Goal: Communication & Community: Share content

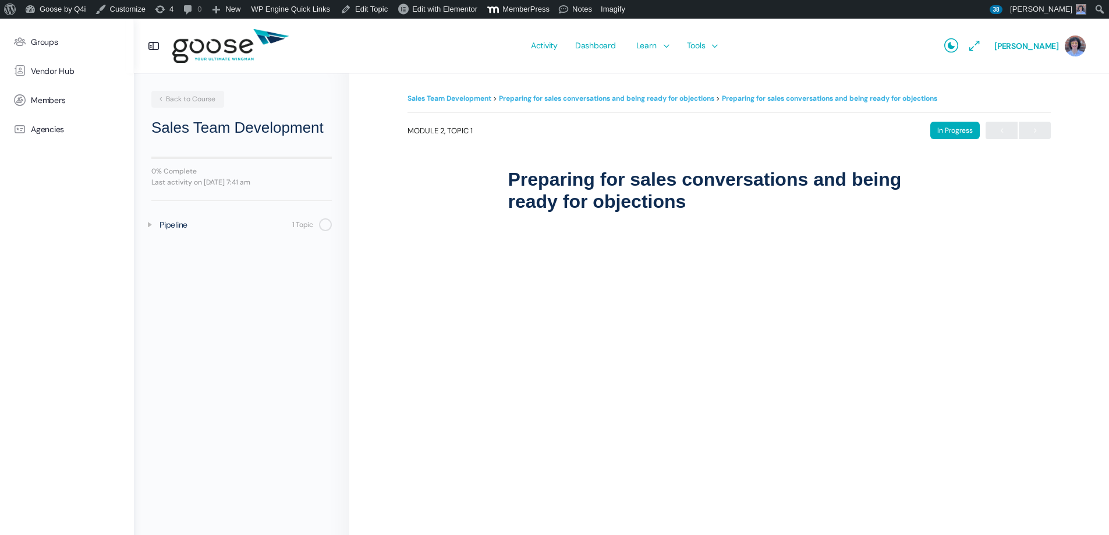
click at [475, 97] on link "Sales Team Development" at bounding box center [449, 98] width 84 height 9
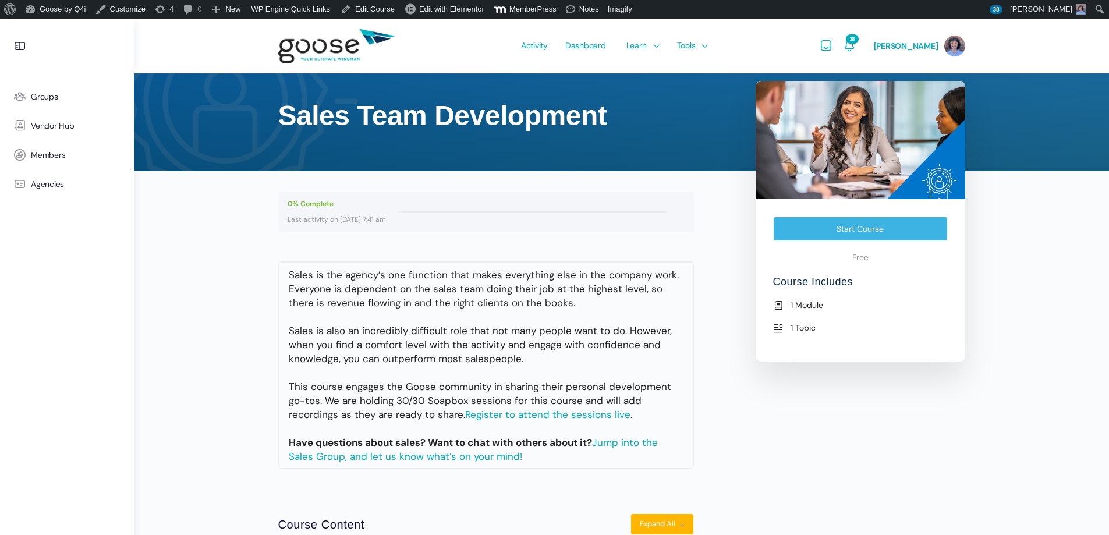
scroll to position [127, 0]
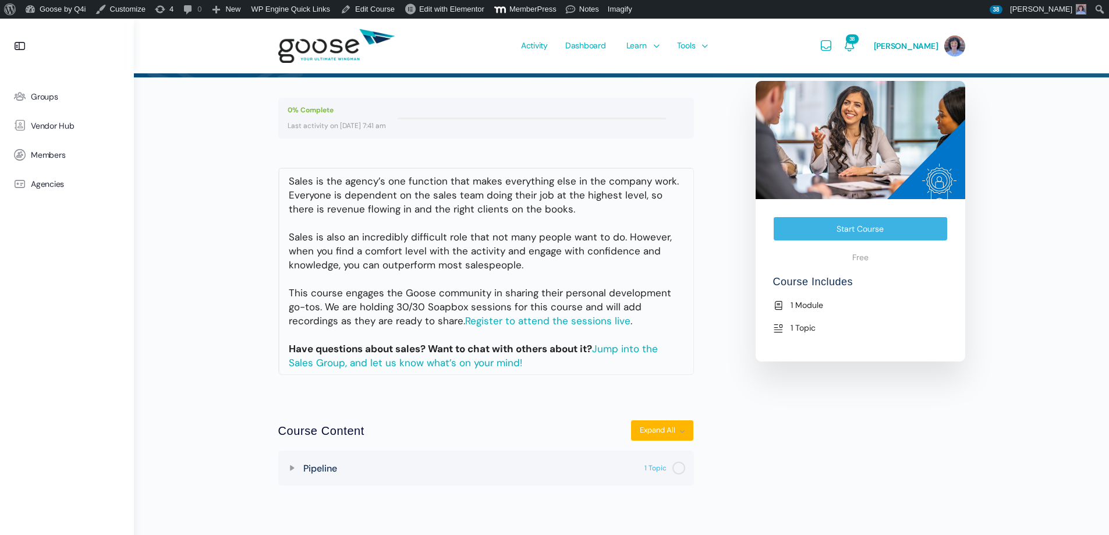
click at [290, 470] on e-page-transition at bounding box center [554, 267] width 1109 height 535
click at [292, 468] on e-page-transition at bounding box center [554, 267] width 1109 height 535
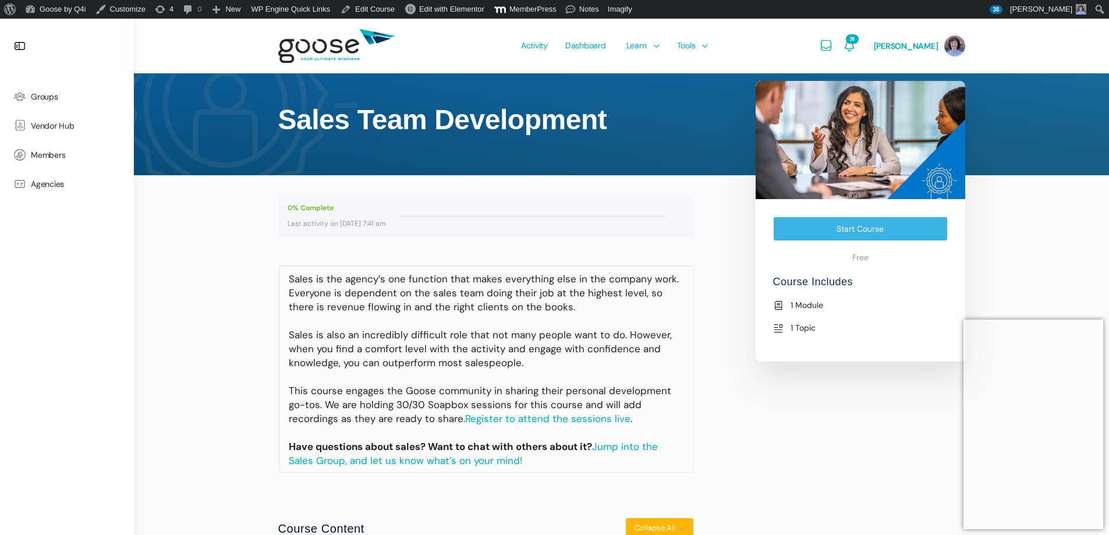
scroll to position [0, 0]
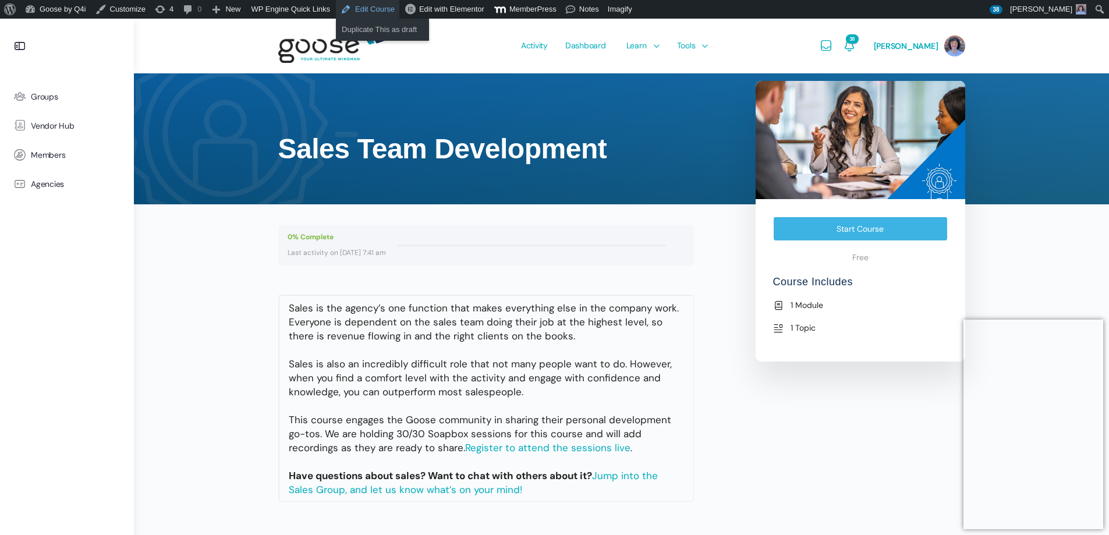
click at [355, 8] on link "Edit Course" at bounding box center [367, 9] width 63 height 19
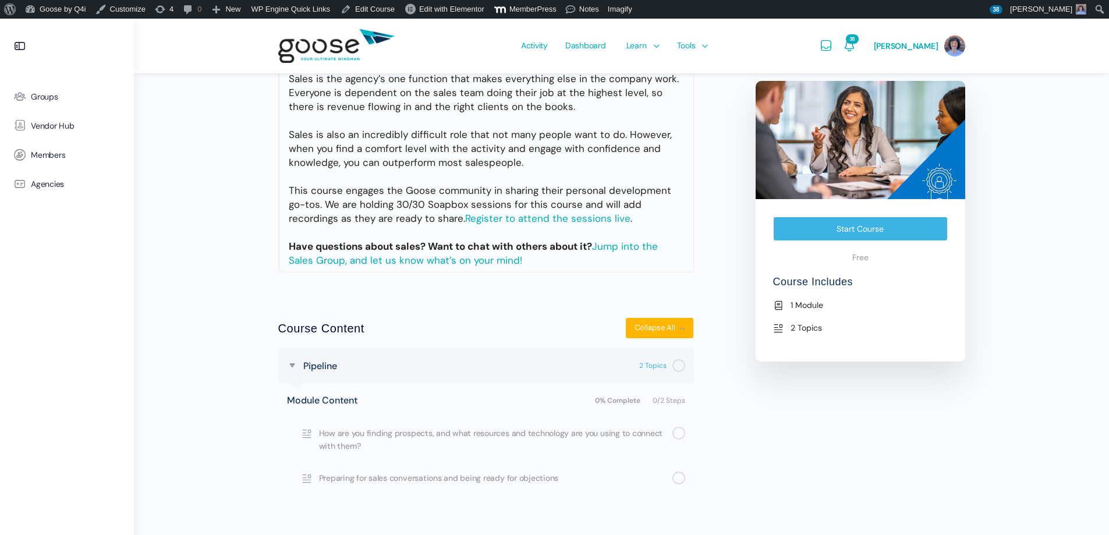
scroll to position [256, 0]
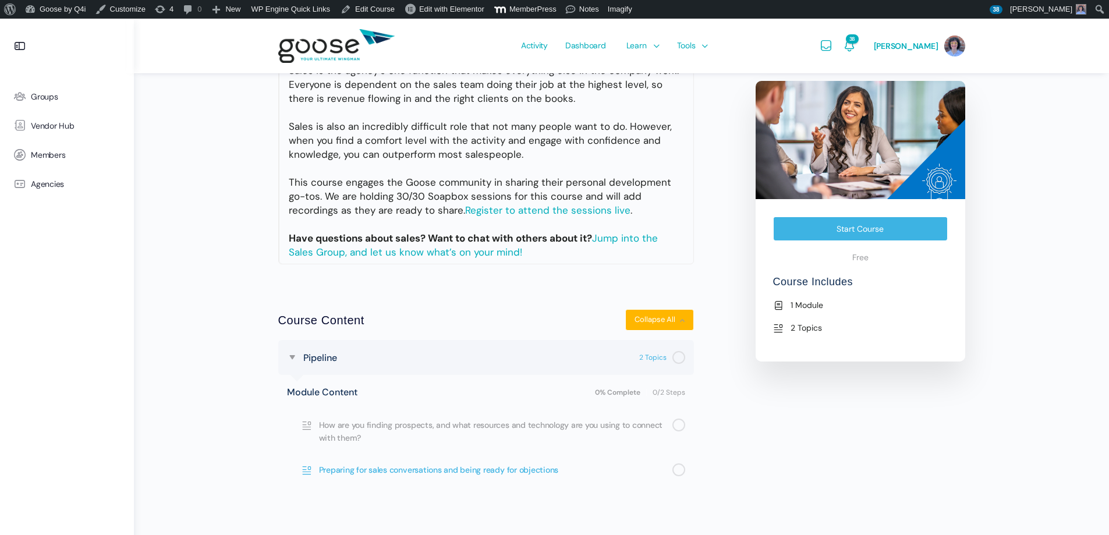
click at [473, 467] on span "Preparing for sales conversations and being ready for objections" at bounding box center [495, 469] width 353 height 13
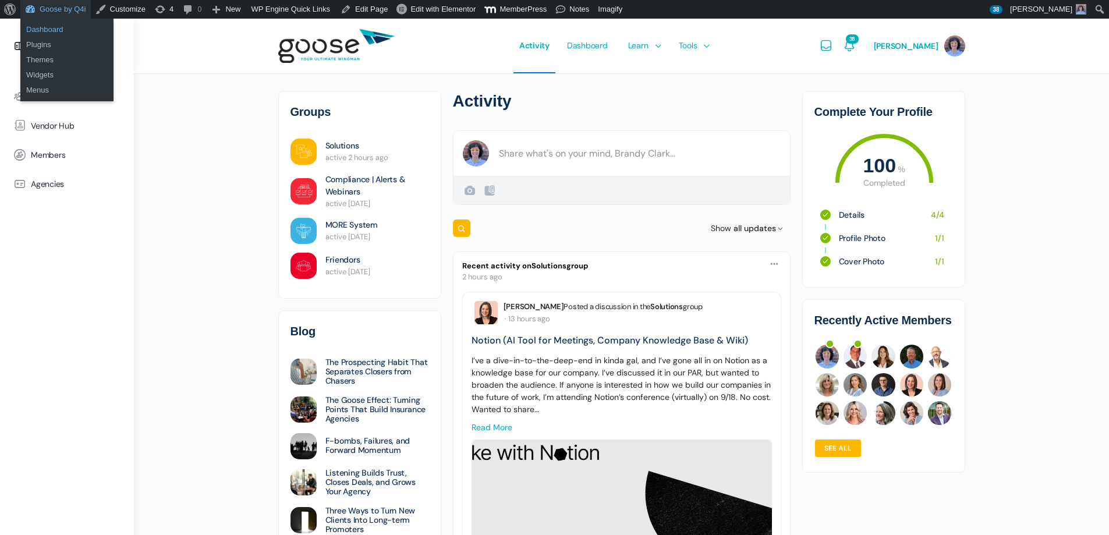
click at [65, 30] on link "Dashboard" at bounding box center [66, 29] width 93 height 15
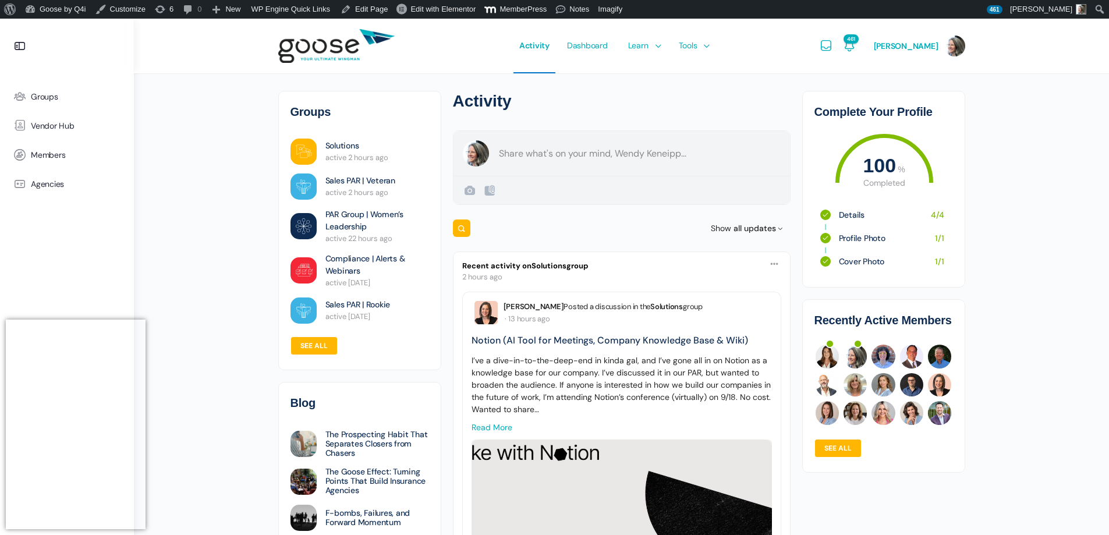
click at [607, 161] on form "Create a post [PERSON_NAME] Public Public Visible to anyone, on or off this sit…" at bounding box center [622, 167] width 338 height 75
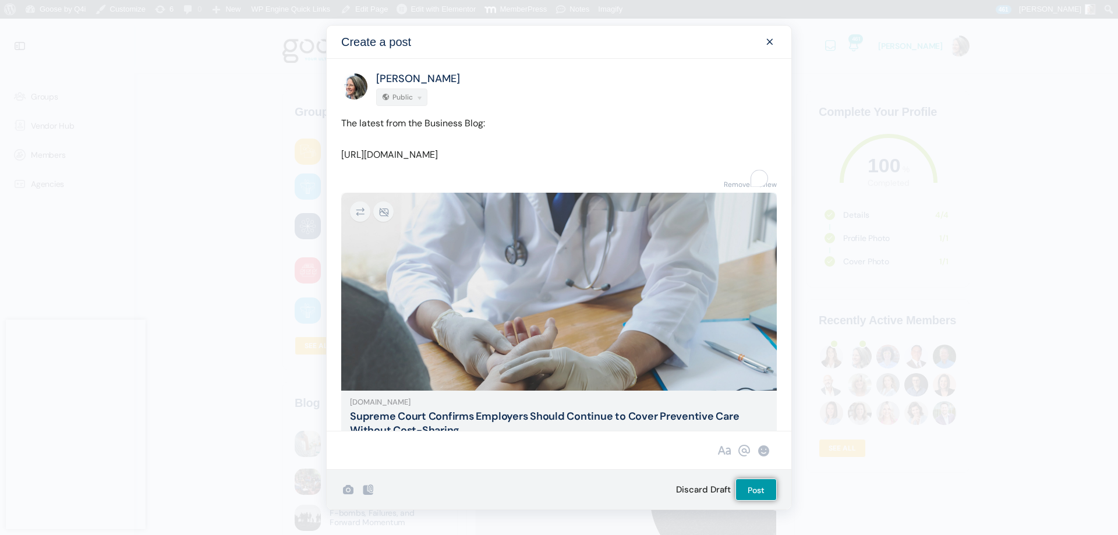
click at [739, 193] on link "Remove Preview" at bounding box center [750, 185] width 53 height 16
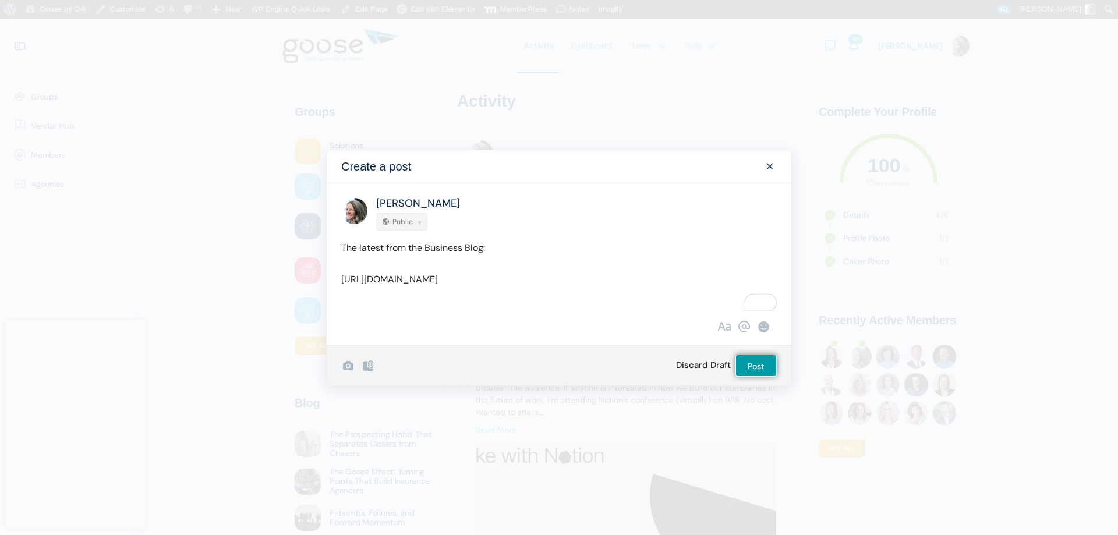
drag, startPoint x: 555, startPoint y: 288, endPoint x: 338, endPoint y: 271, distance: 218.3
click at [338, 272] on div "The latest from the Business Blog: [URL][DOMAIN_NAME]" at bounding box center [559, 268] width 465 height 56
click at [387, 283] on p "The latest from the Business Blog:" at bounding box center [558, 263] width 435 height 47
click at [583, 295] on div "The latest from the Business Blog: [URL][DOMAIN_NAME]" at bounding box center [558, 268] width 435 height 56
click at [719, 249] on p "The latest from the Business Blog: [URL][DOMAIN_NAME]" at bounding box center [558, 263] width 435 height 47
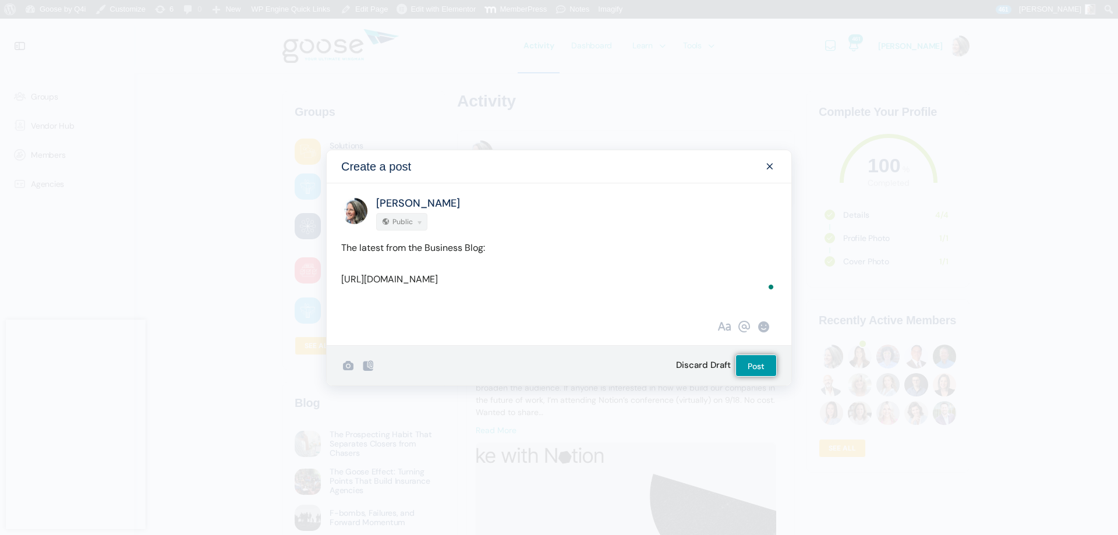
drag, startPoint x: 759, startPoint y: 278, endPoint x: 330, endPoint y: 276, distance: 429.0
click at [330, 276] on div "The latest from the Business Blog: [URL][DOMAIN_NAME]" at bounding box center [559, 268] width 465 height 56
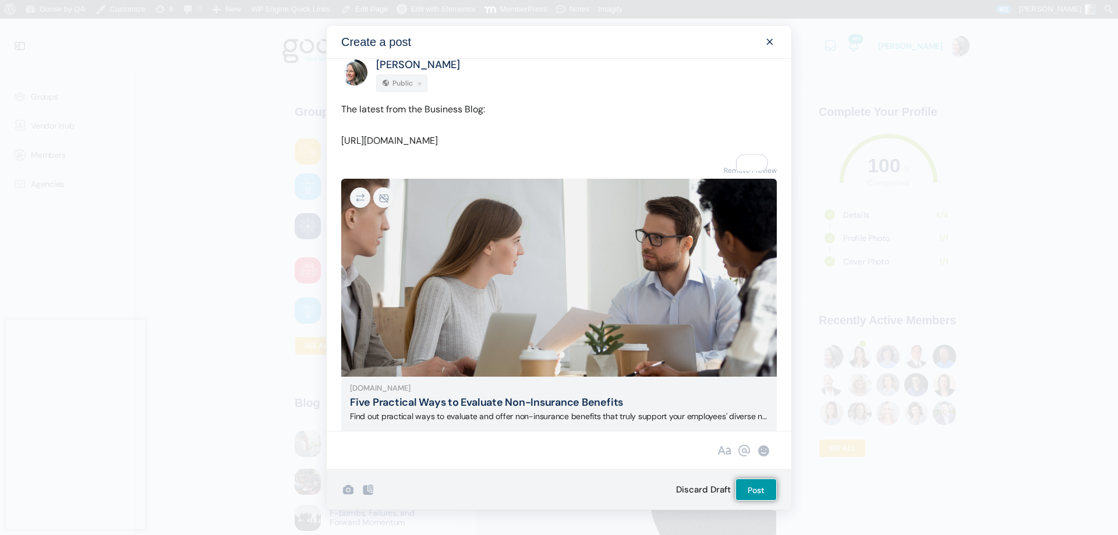
scroll to position [32, 0]
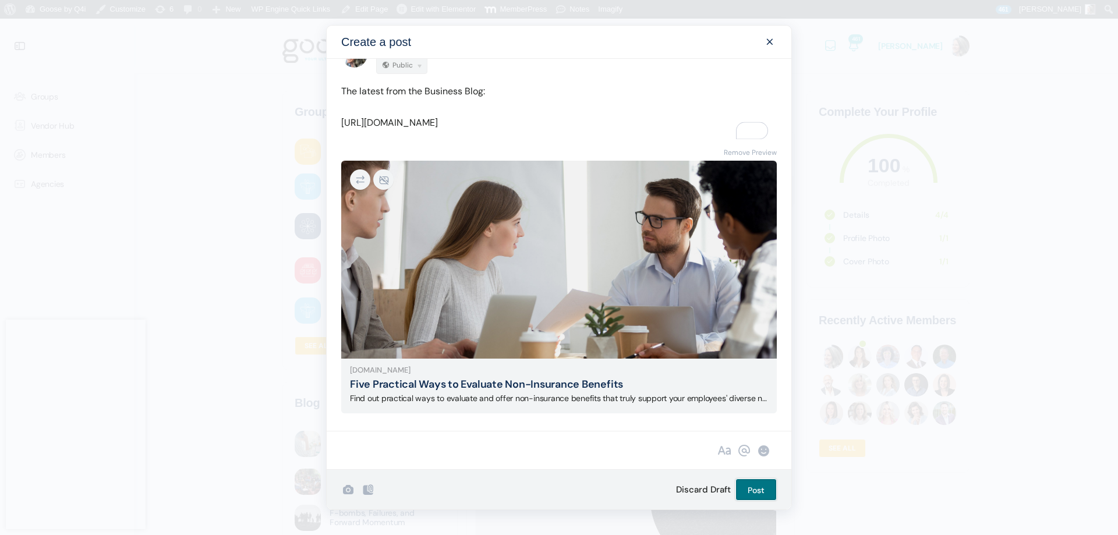
click at [752, 484] on input "Post" at bounding box center [755, 490] width 41 height 22
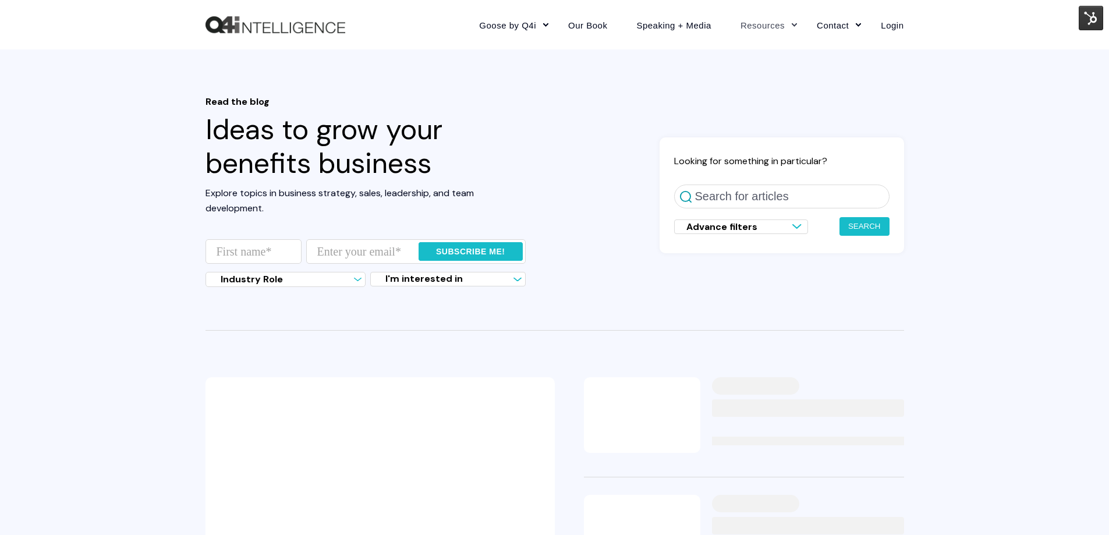
click at [1013, 300] on header "Read the blog Ideas to grow your benefits business Explore topics in business s…" at bounding box center [554, 213] width 1109 height 328
click at [601, 86] on header "Read the blog Ideas to grow your benefits business Explore topics in business s…" at bounding box center [554, 213] width 1109 height 328
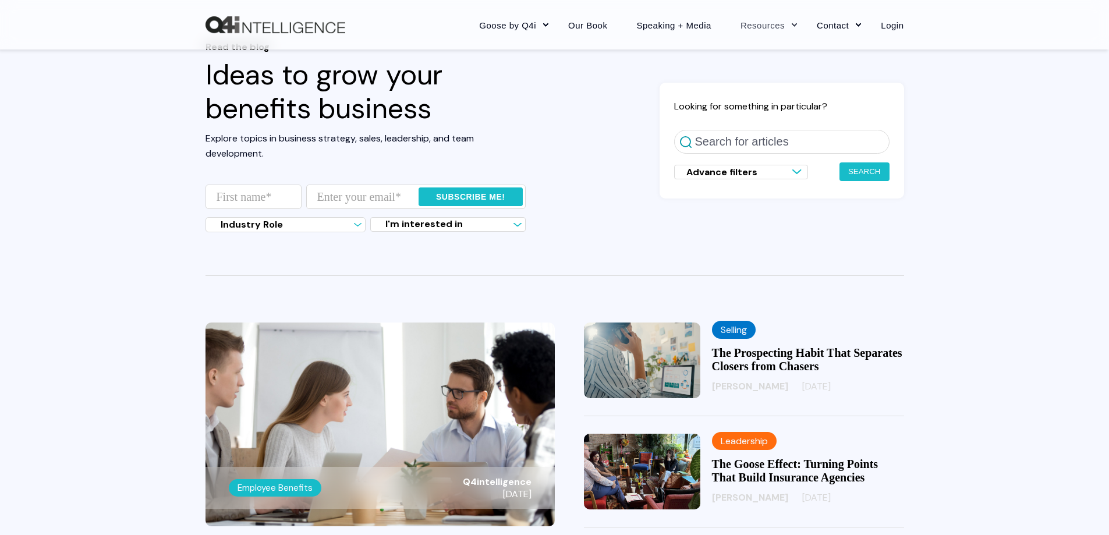
scroll to position [175, 0]
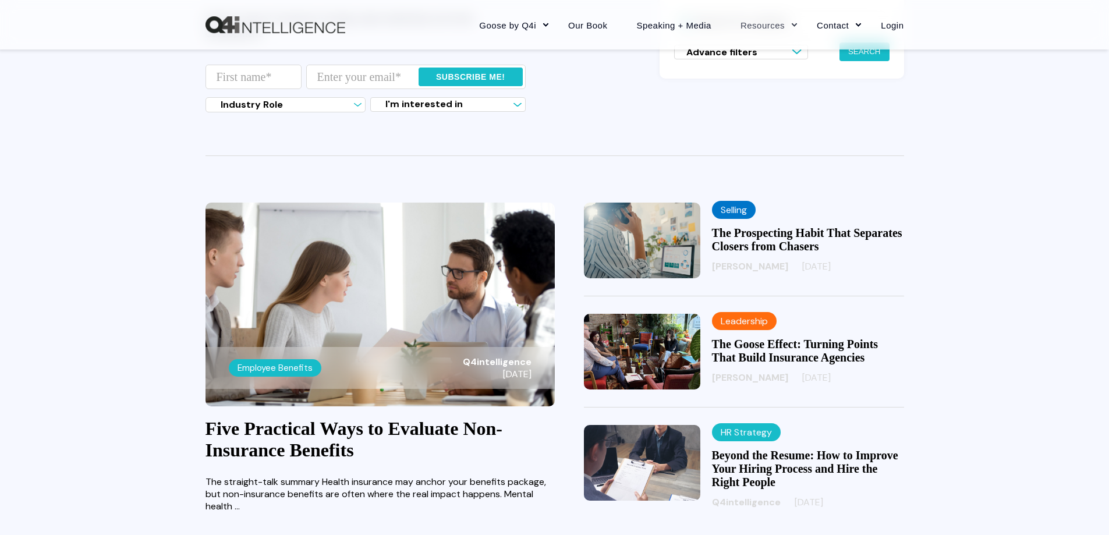
click at [456, 261] on img at bounding box center [379, 305] width 349 height 204
